Goal: Find specific page/section: Find specific page/section

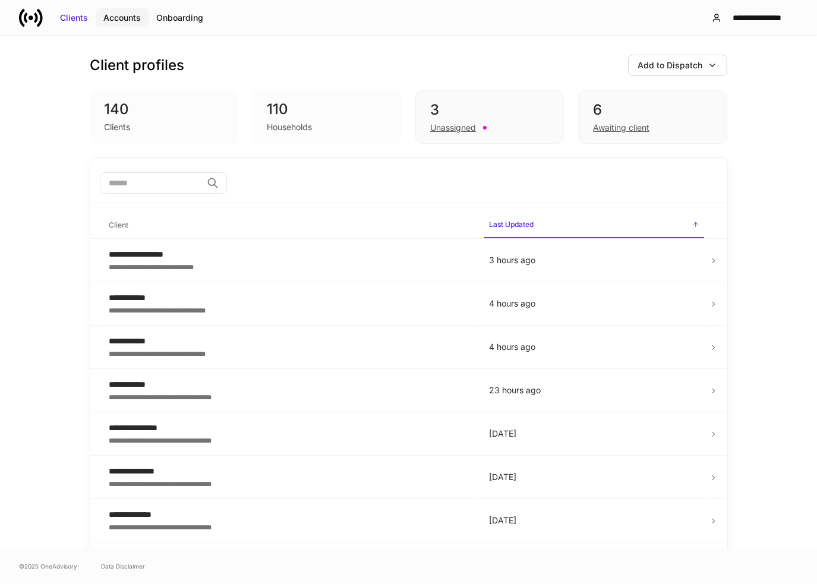
click at [128, 24] on button "Accounts" at bounding box center [122, 17] width 53 height 19
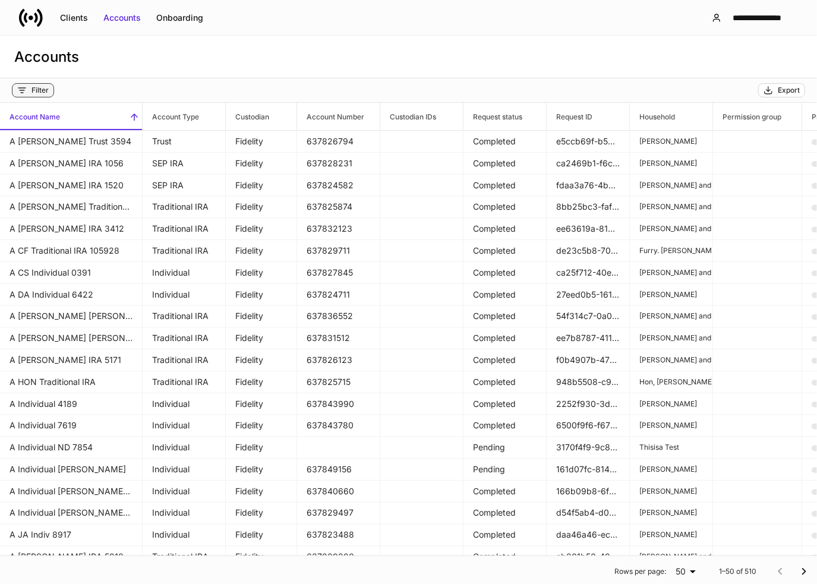
click at [43, 92] on div "Filter" at bounding box center [40, 91] width 17 height 10
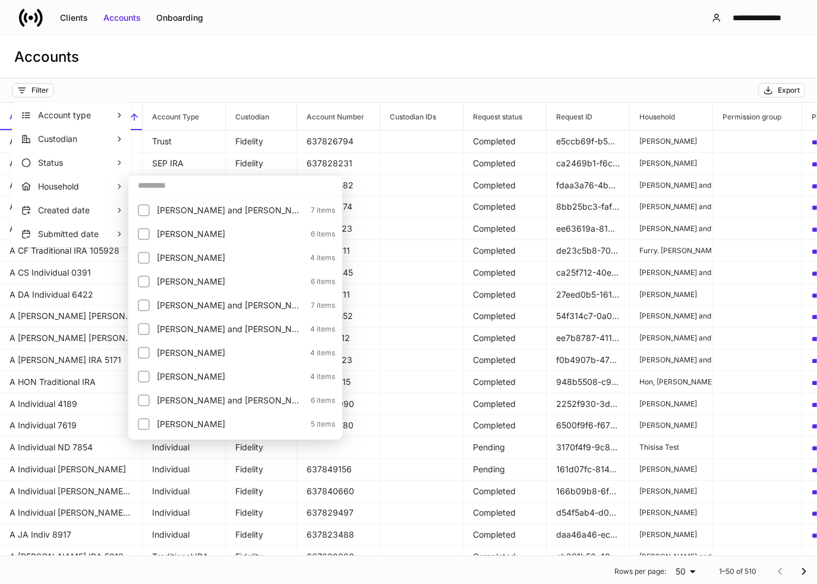
click at [152, 184] on input "text" at bounding box center [235, 185] width 214 height 21
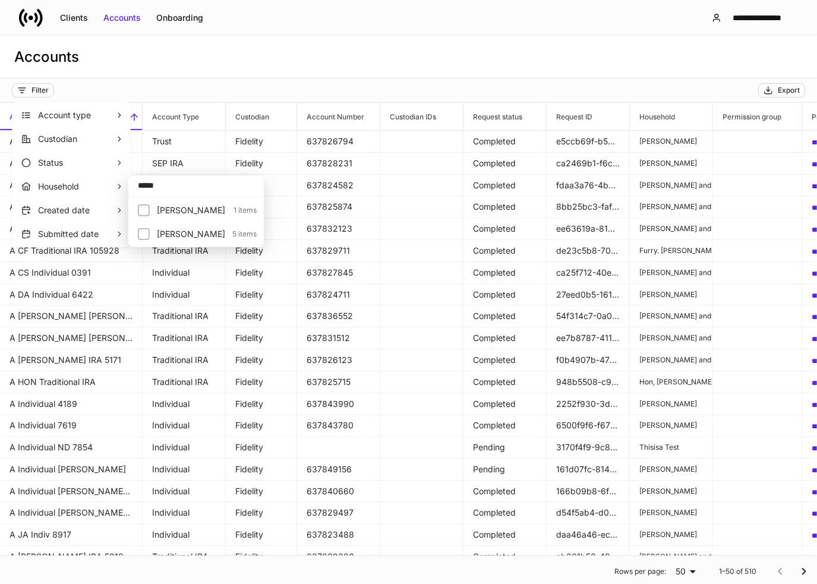
type input "*****"
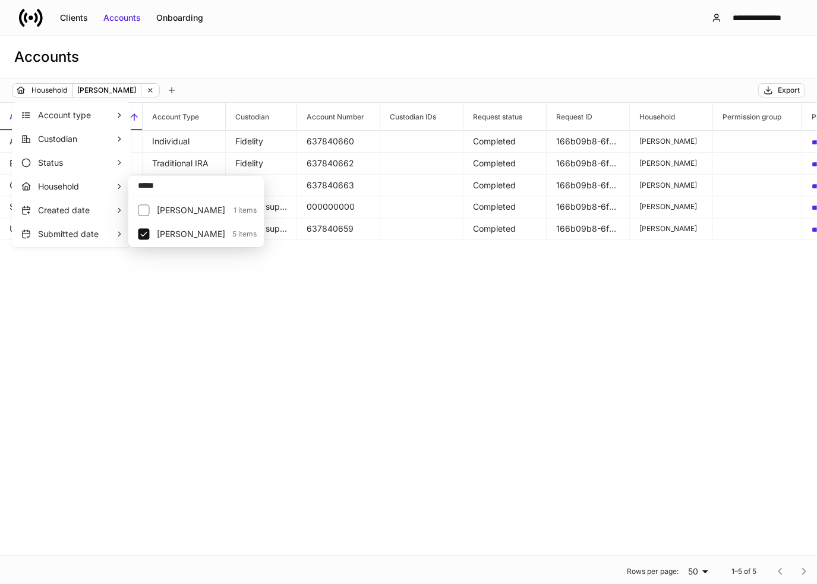
click at [236, 86] on div at bounding box center [408, 292] width 817 height 584
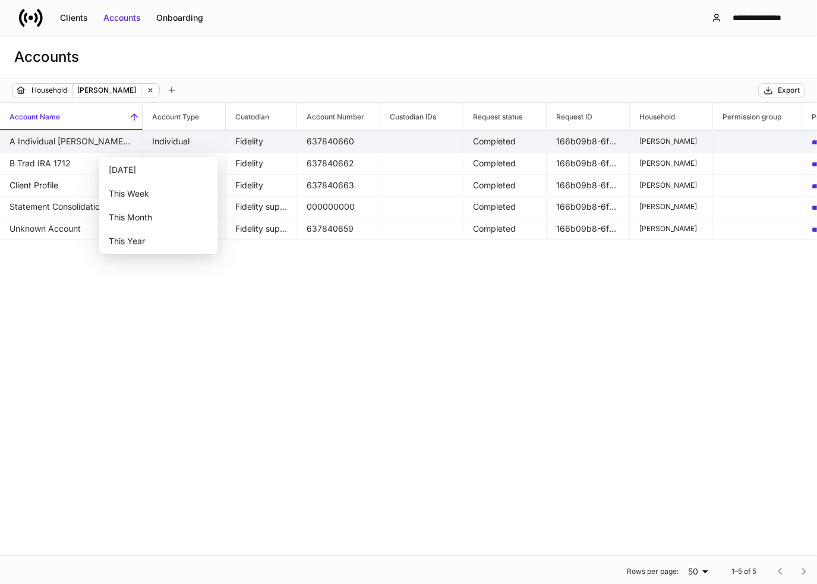
click at [71, 145] on td "A Individual [PERSON_NAME] 1711" at bounding box center [71, 142] width 143 height 22
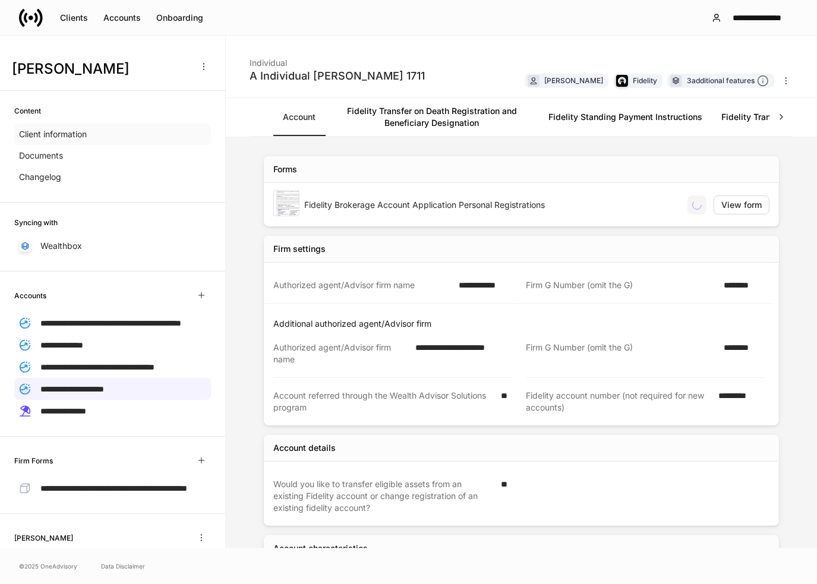
click at [64, 142] on div "Client information" at bounding box center [112, 134] width 197 height 21
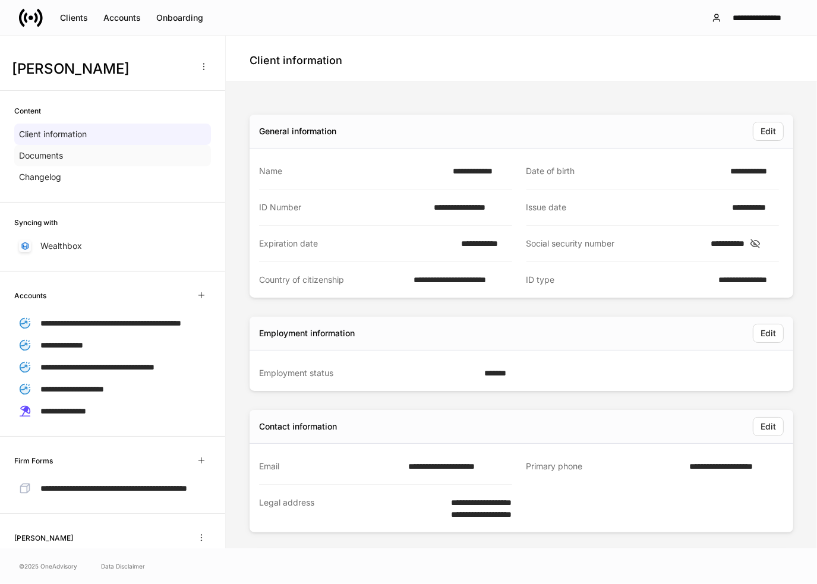
click at [127, 163] on div "Documents" at bounding box center [112, 155] width 197 height 21
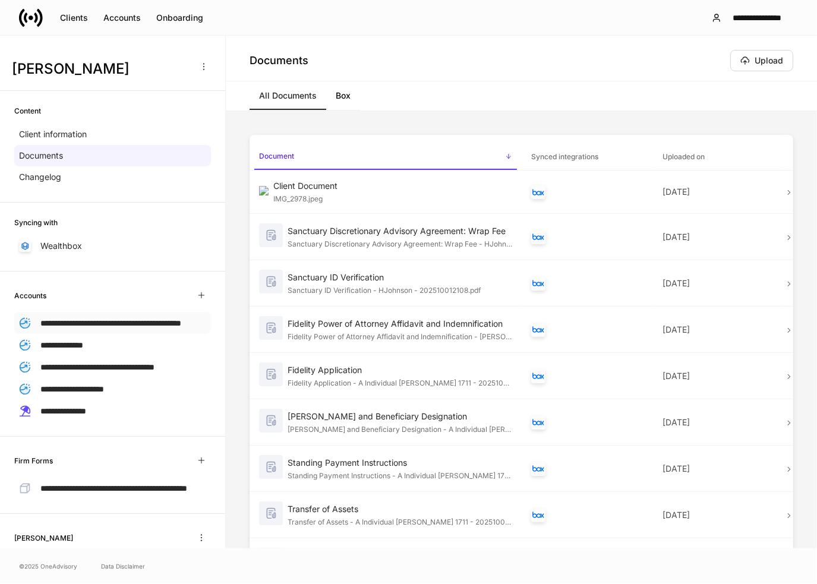
click at [160, 329] on p "**********" at bounding box center [110, 323] width 141 height 12
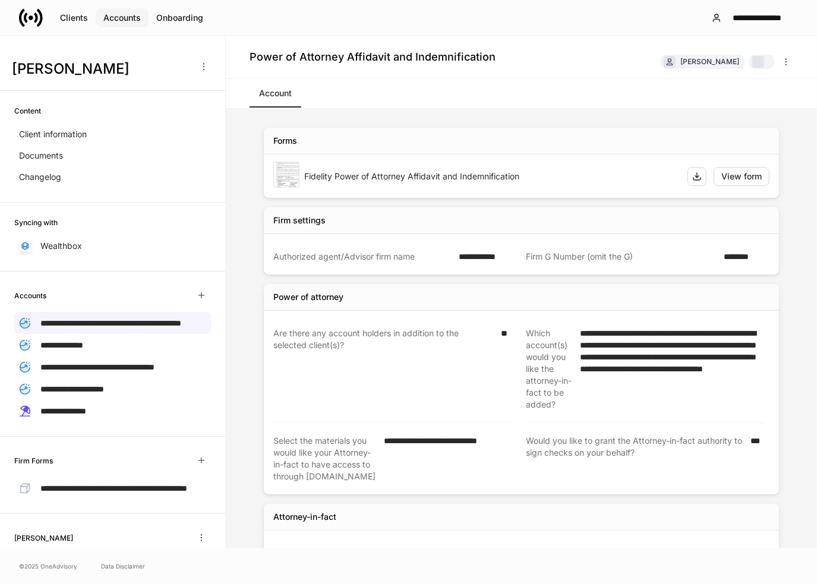
click at [126, 25] on button "Accounts" at bounding box center [122, 17] width 53 height 19
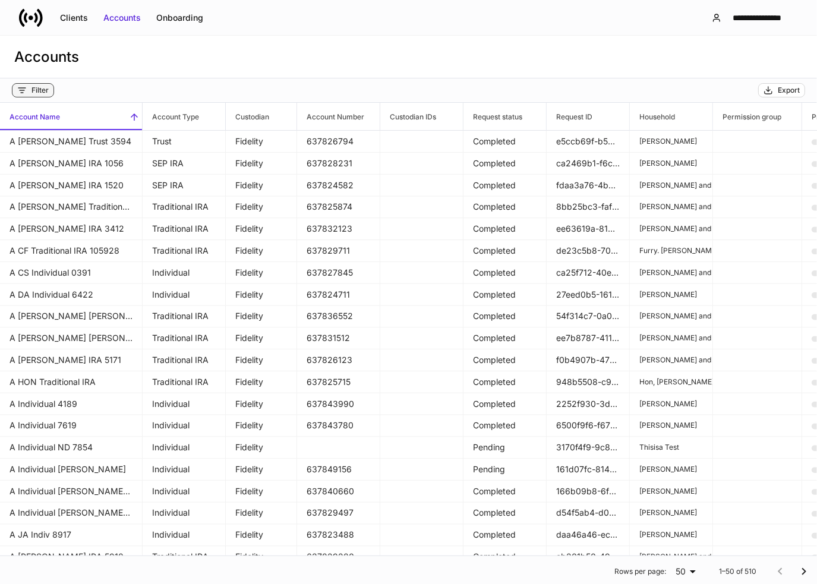
click at [28, 92] on div "Filter" at bounding box center [33, 91] width 32 height 10
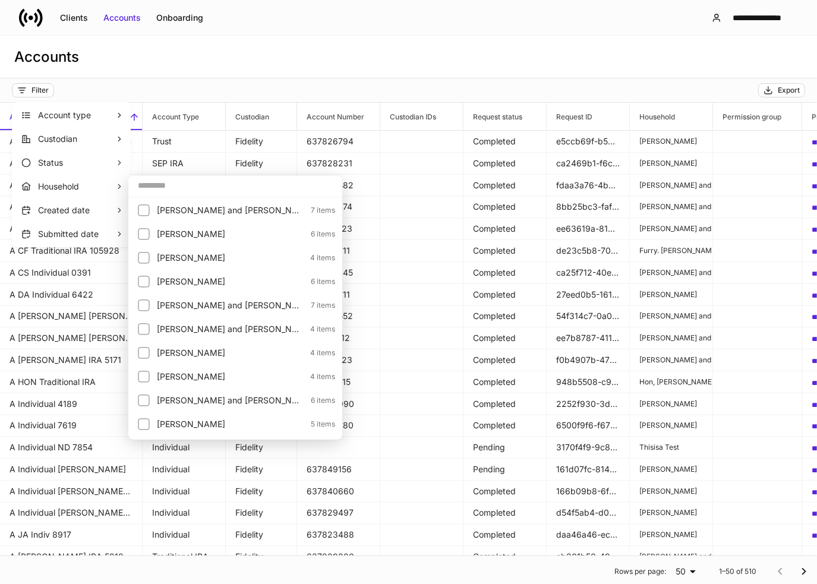
drag, startPoint x: 174, startPoint y: 188, endPoint x: 174, endPoint y: 181, distance: 7.2
click at [174, 187] on input "text" at bounding box center [235, 185] width 214 height 21
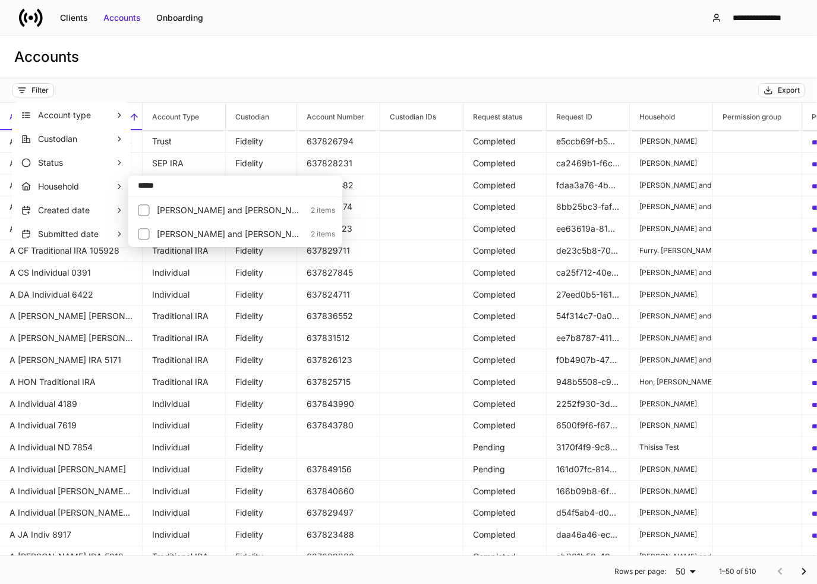
type input "*****"
click at [194, 229] on p "[PERSON_NAME] and [PERSON_NAME]" at bounding box center [230, 234] width 147 height 12
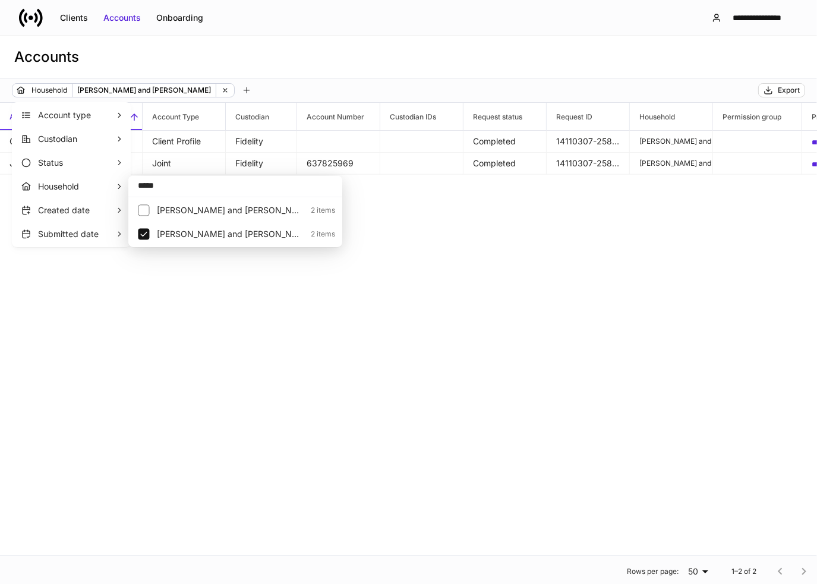
click at [383, 270] on div at bounding box center [408, 292] width 817 height 584
